Goal: Task Accomplishment & Management: Manage account settings

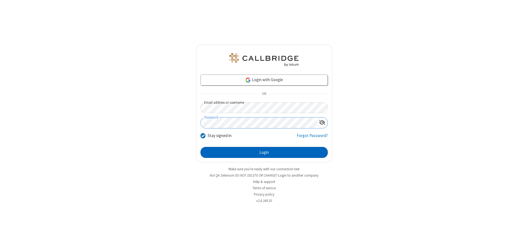
click at [264, 152] on button "Login" at bounding box center [263, 152] width 127 height 11
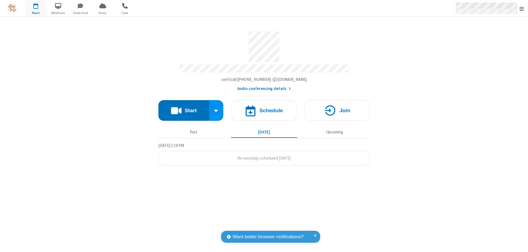
click at [522, 9] on span "Open menu" at bounding box center [521, 8] width 4 height 5
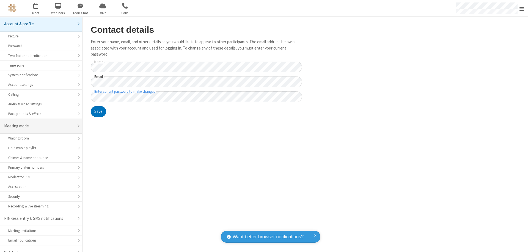
click at [39, 123] on div "Meeting mode" at bounding box center [39, 126] width 70 height 6
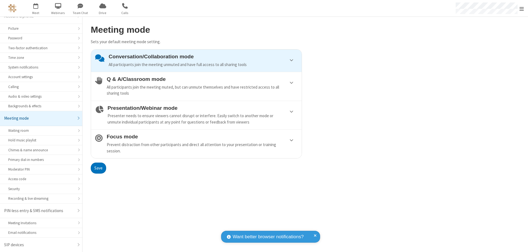
click at [196, 86] on div "All participants join the meeting muted, but can unmute themselves and have res…" at bounding box center [202, 90] width 191 height 12
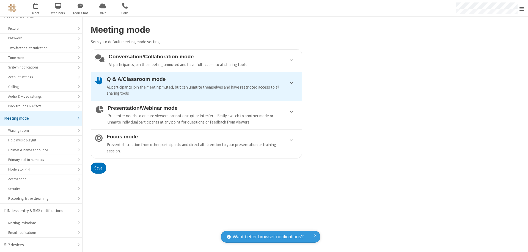
click at [98, 168] on button "Save" at bounding box center [98, 167] width 15 height 11
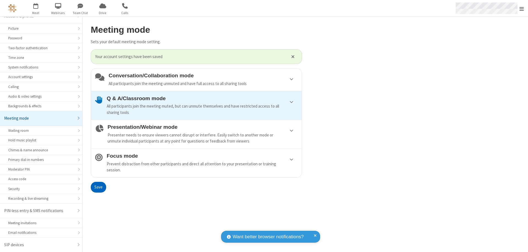
click at [522, 8] on span "Open menu" at bounding box center [521, 8] width 4 height 5
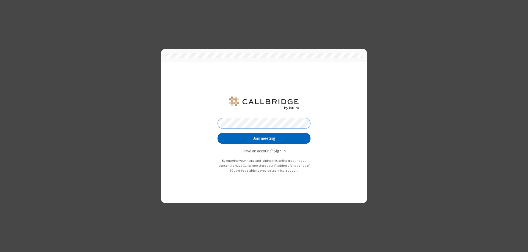
click at [264, 138] on button "Join meeting" at bounding box center [263, 138] width 93 height 11
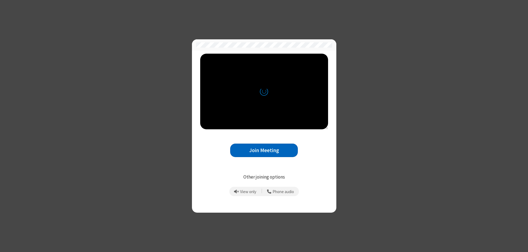
click at [264, 150] on button "Join Meeting" at bounding box center [264, 150] width 68 height 13
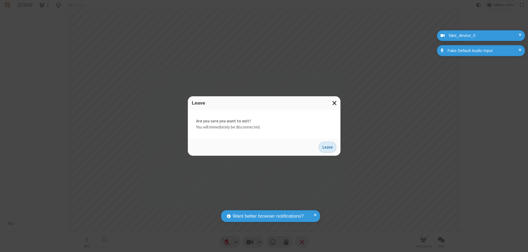
click at [327, 147] on button "Leave" at bounding box center [328, 147] width 18 height 11
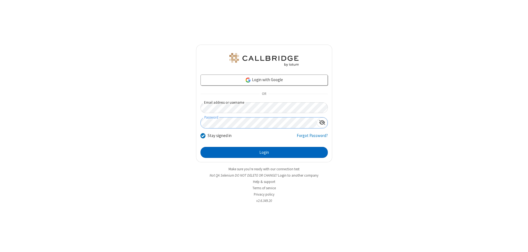
click at [264, 152] on button "Login" at bounding box center [263, 152] width 127 height 11
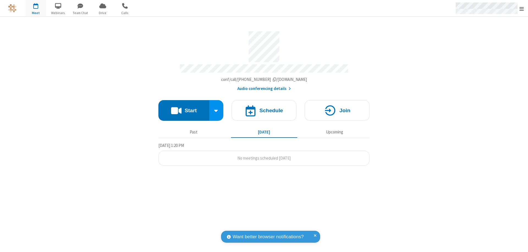
click at [522, 9] on span "Open menu" at bounding box center [521, 8] width 4 height 5
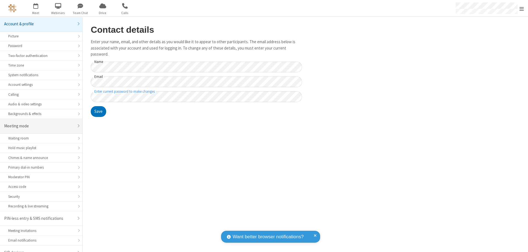
click at [39, 123] on div "Meeting mode" at bounding box center [39, 126] width 70 height 6
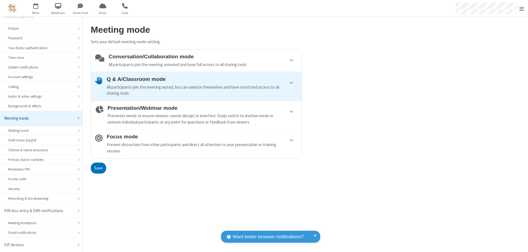
click at [196, 60] on div "Conversation/Collaboration mode All participants join the meeting unmuted and h…" at bounding box center [203, 61] width 189 height 14
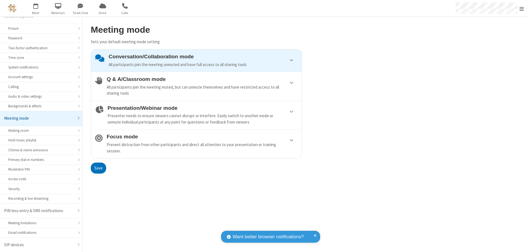
click at [98, 168] on button "Save" at bounding box center [98, 167] width 15 height 11
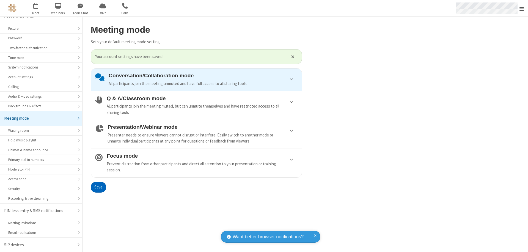
click at [522, 8] on span "Open menu" at bounding box center [521, 8] width 4 height 5
